Goal: Information Seeking & Learning: Learn about a topic

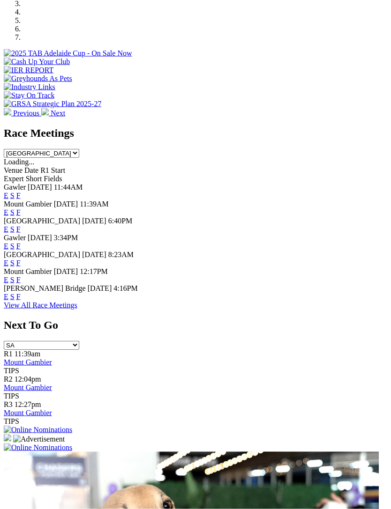
scroll to position [331, 0]
click at [21, 300] on link "F" at bounding box center [18, 296] width 4 height 8
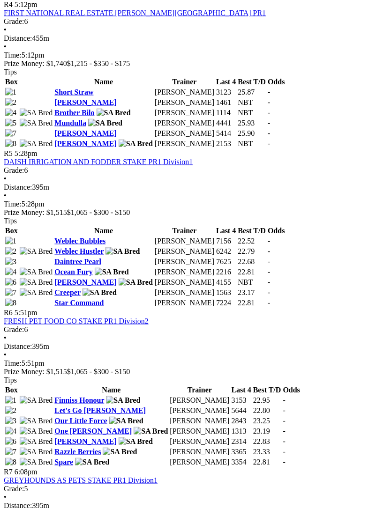
scroll to position [1029, 0]
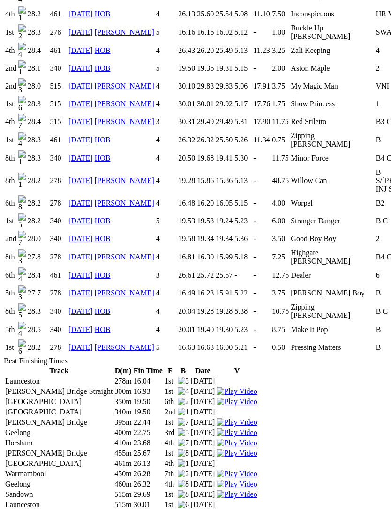
scroll to position [2043, 0]
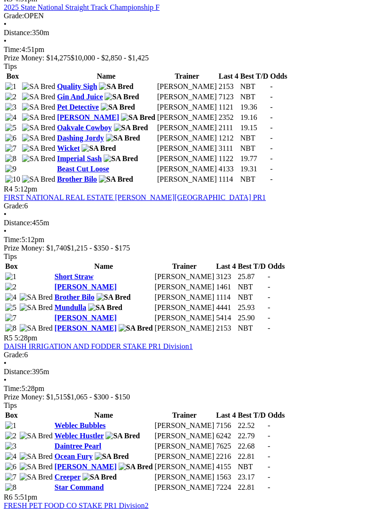
scroll to position [845, 5]
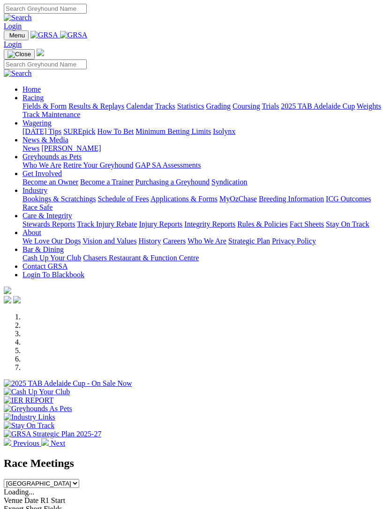
scroll to position [361, 0]
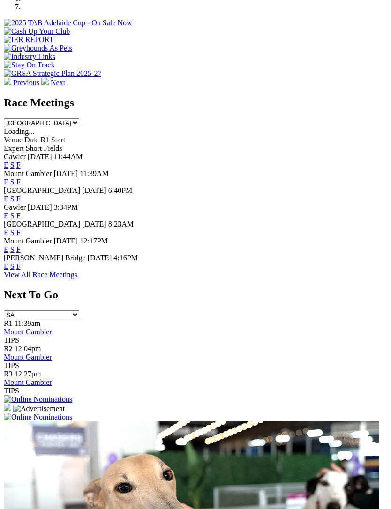
click at [21, 195] on link "F" at bounding box center [18, 199] width 4 height 8
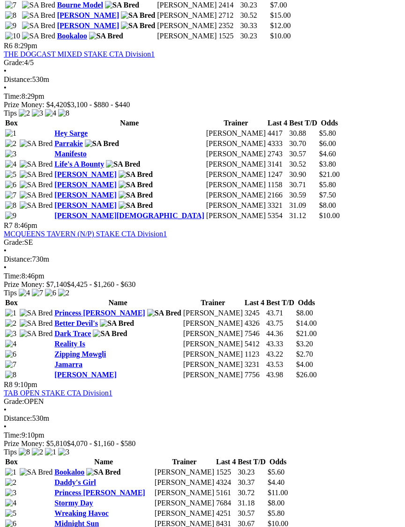
scroll to position [1306, 0]
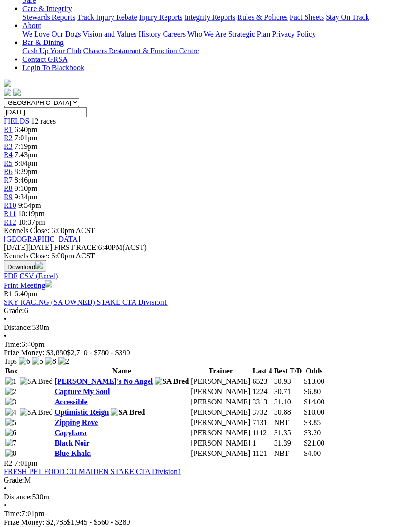
scroll to position [0, 1]
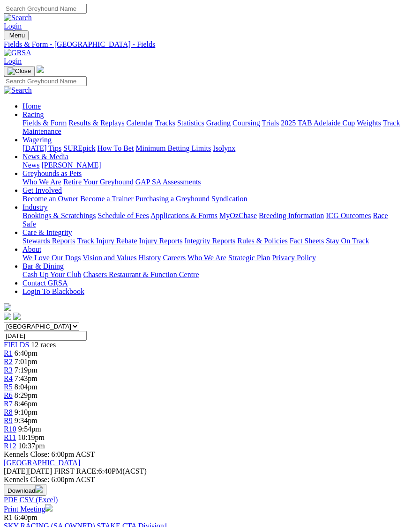
click at [37, 417] on span "9:34pm" at bounding box center [26, 421] width 23 height 8
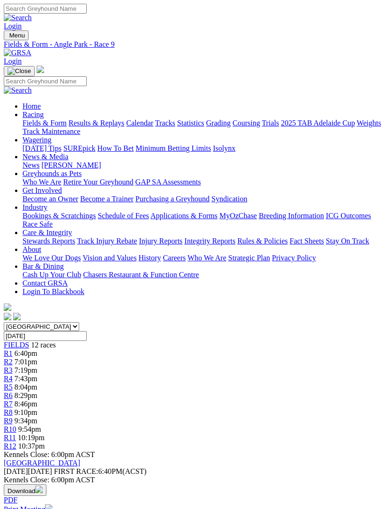
scroll to position [0, 41]
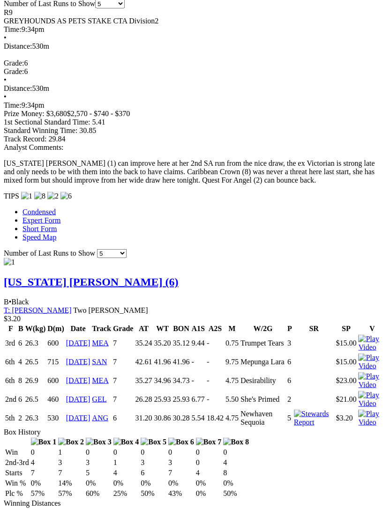
scroll to position [722, 0]
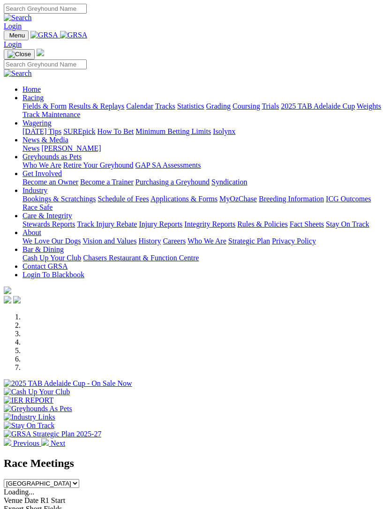
click at [7, 37] on img "Toggle navigation" at bounding box center [7, 37] width 0 height 0
click at [65, 160] on link "Greyhounds as Pets" at bounding box center [51, 157] width 59 height 8
click at [135, 169] on link "GAP SA Assessments" at bounding box center [168, 165] width 66 height 8
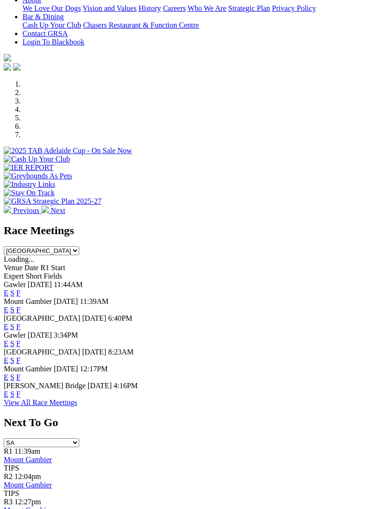
scroll to position [263, 0]
